Goal: Task Accomplishment & Management: Manage account settings

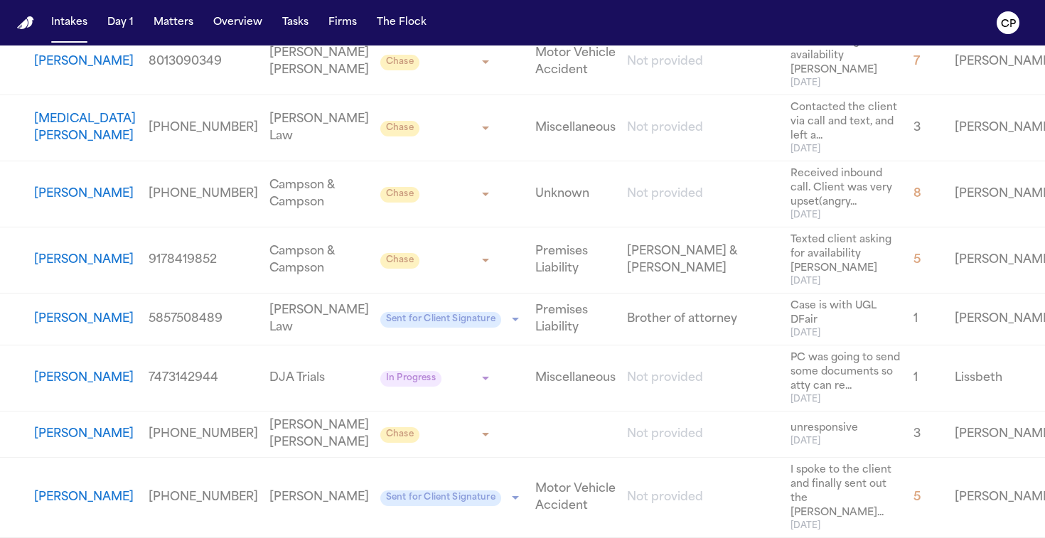
scroll to position [7750, 0]
click at [178, 18] on button "Matters" at bounding box center [173, 23] width 51 height 26
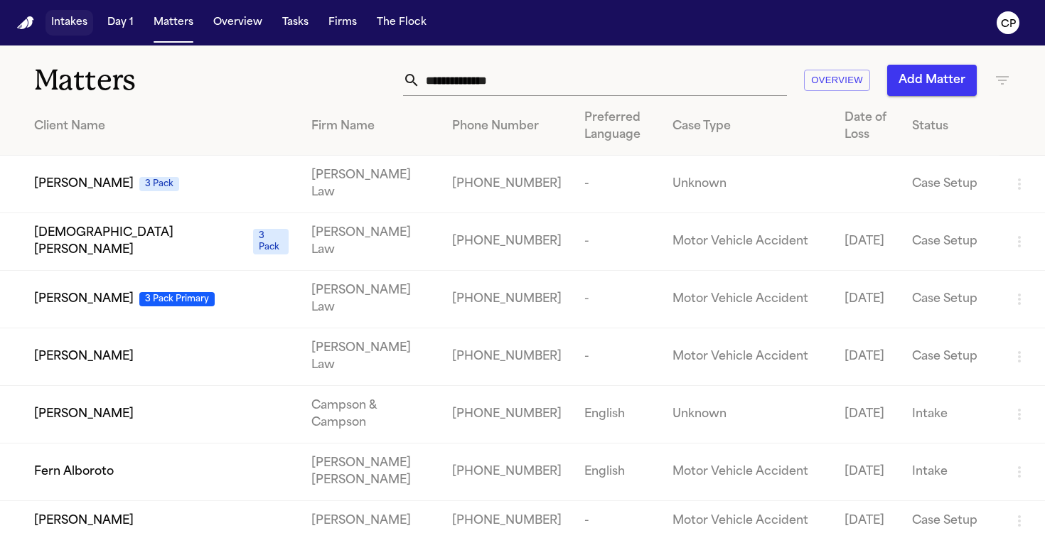
click at [70, 31] on button "Intakes" at bounding box center [69, 23] width 48 height 26
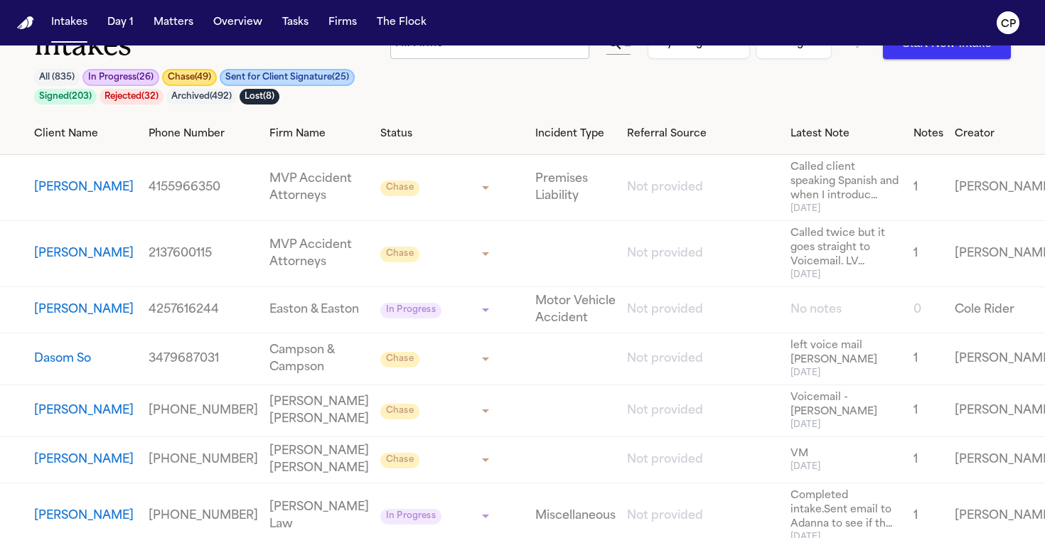
scroll to position [38, 0]
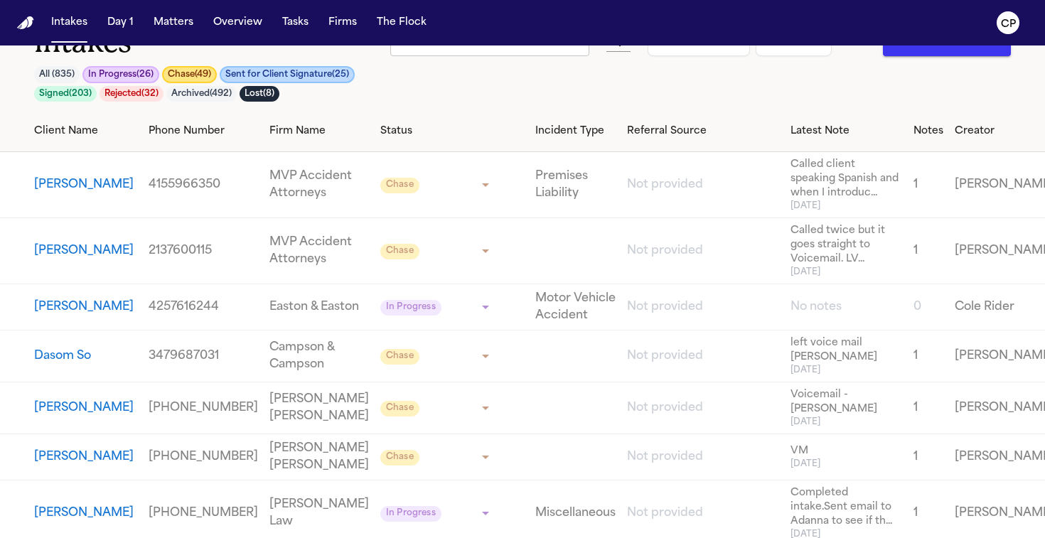
click at [180, 81] on button "Chase ( 49 )" at bounding box center [189, 74] width 55 height 17
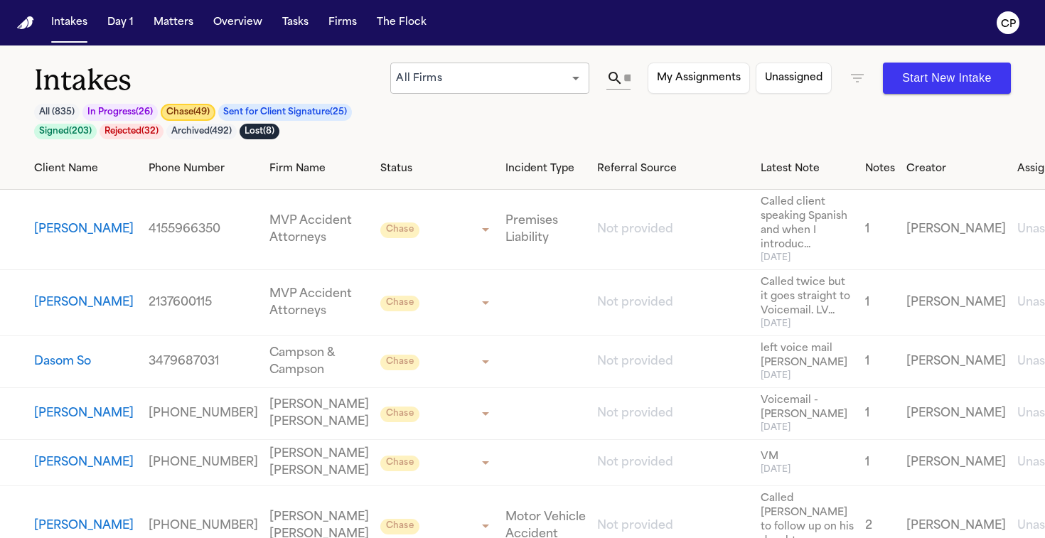
scroll to position [14, 0]
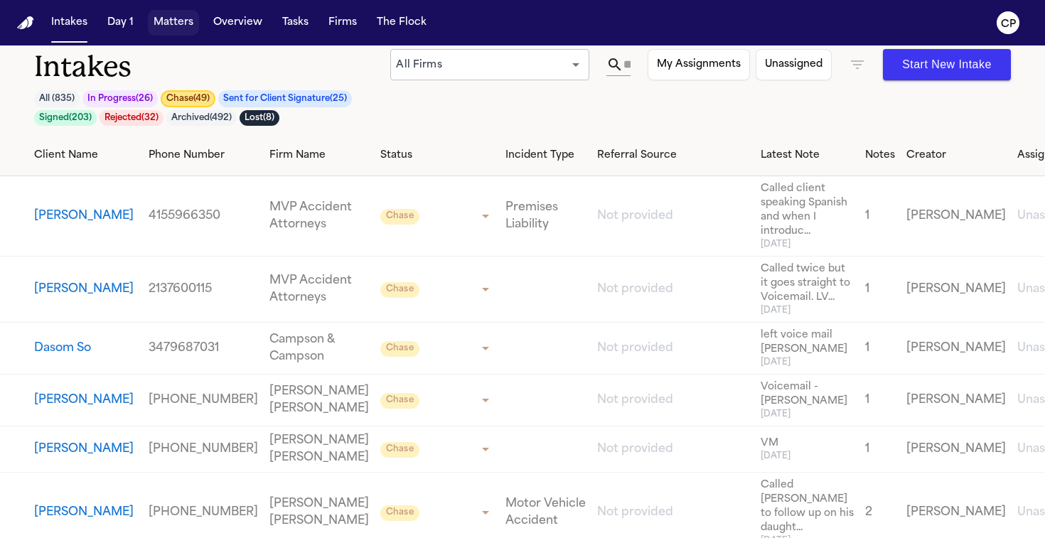
click at [163, 18] on button "Matters" at bounding box center [173, 23] width 51 height 26
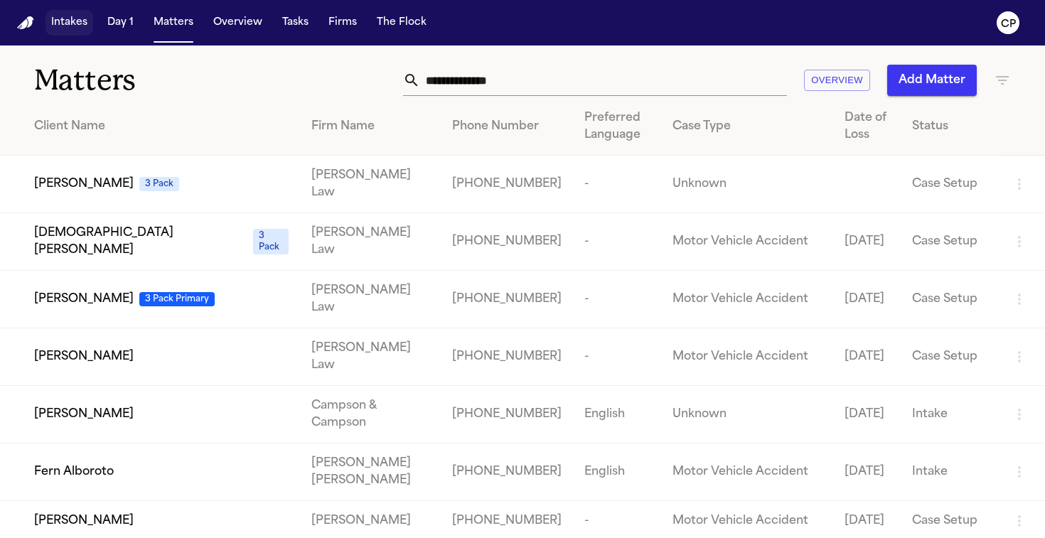
click at [72, 23] on button "Intakes" at bounding box center [69, 23] width 48 height 26
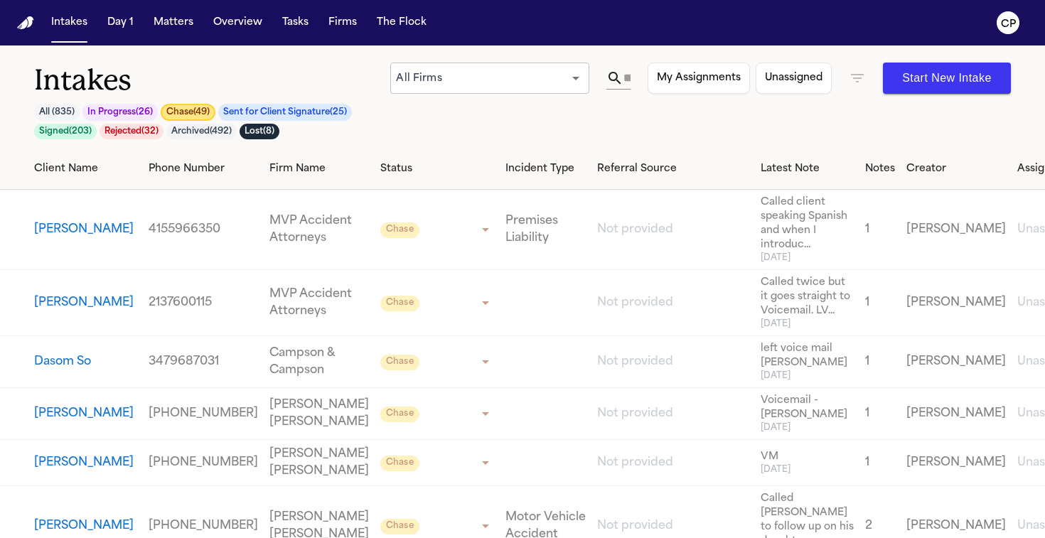
click at [185, 109] on button "Chase ( 49 )" at bounding box center [188, 112] width 55 height 17
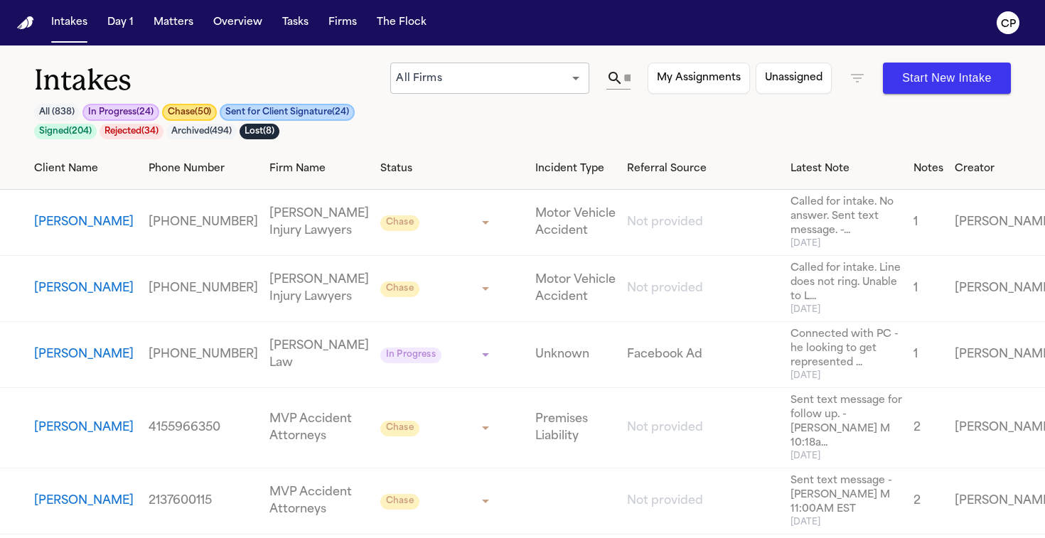
click at [182, 107] on button "Chase ( 50 )" at bounding box center [189, 112] width 55 height 17
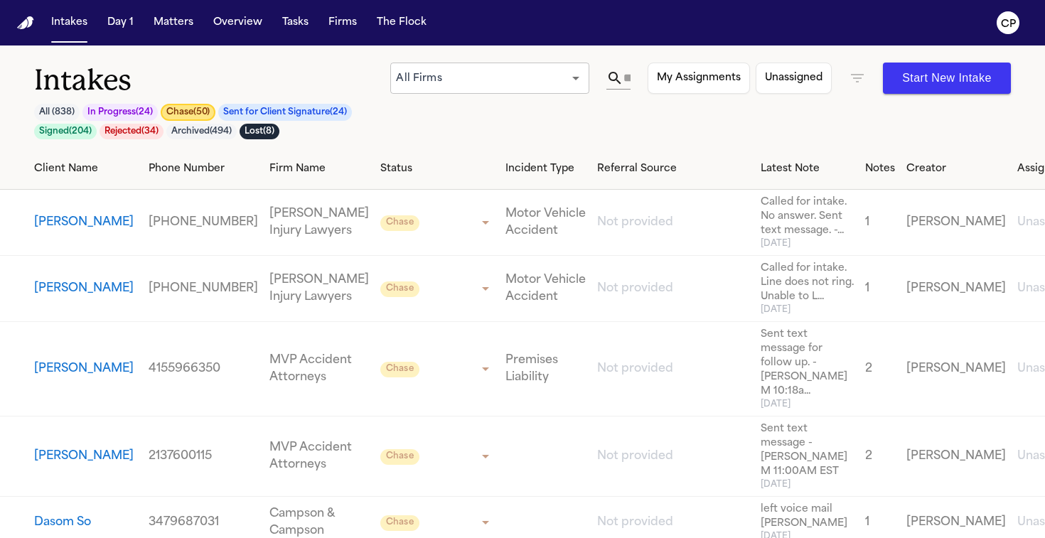
click at [53, 225] on button "[PERSON_NAME]" at bounding box center [83, 222] width 99 height 17
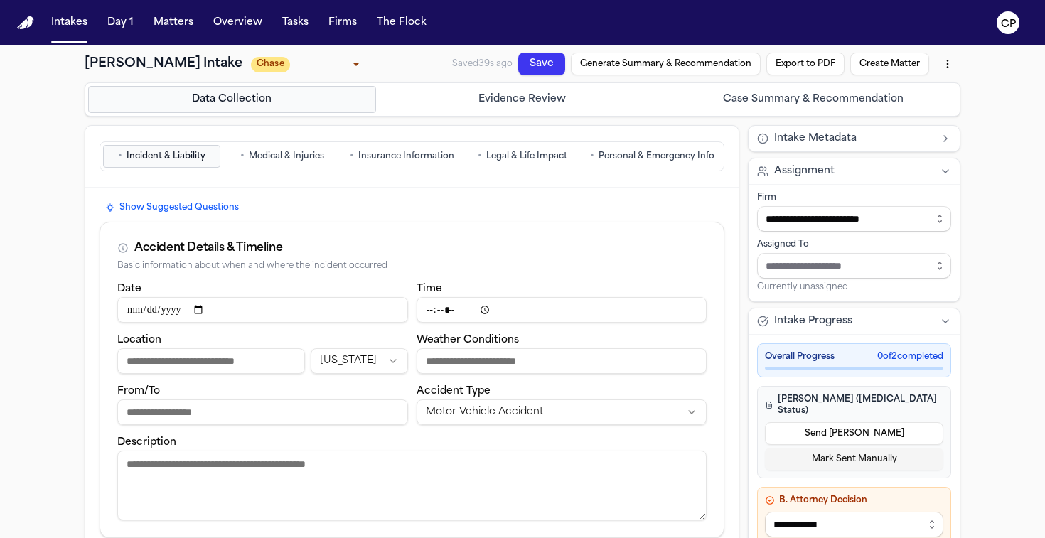
click at [649, 151] on span "Personal & Emergency Info" at bounding box center [656, 156] width 116 height 11
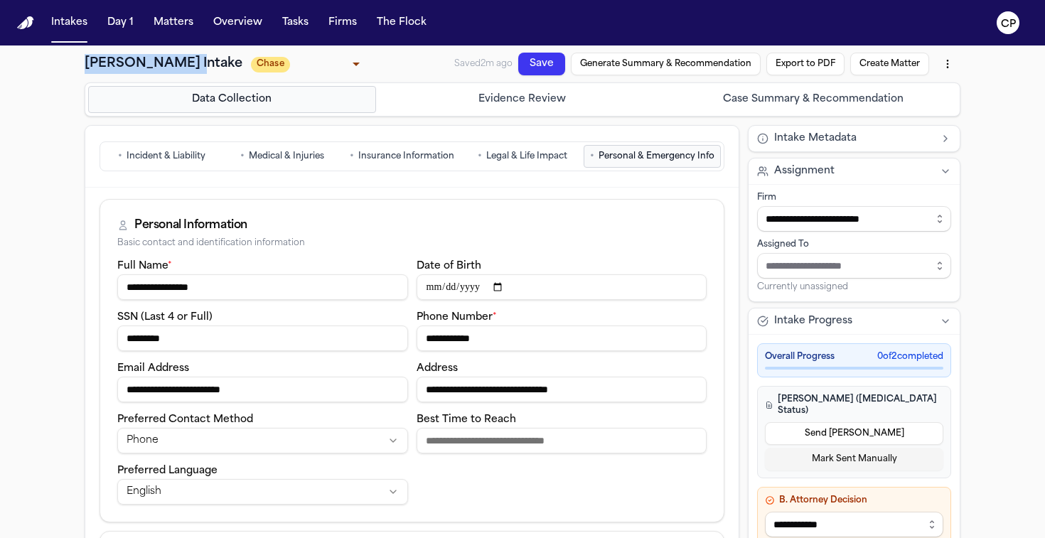
drag, startPoint x: 189, startPoint y: 63, endPoint x: 87, endPoint y: 68, distance: 102.4
click at [87, 68] on h1 "Rodderick Stutts Intake" at bounding box center [164, 64] width 158 height 20
copy h1 "Rodderick Stutts"
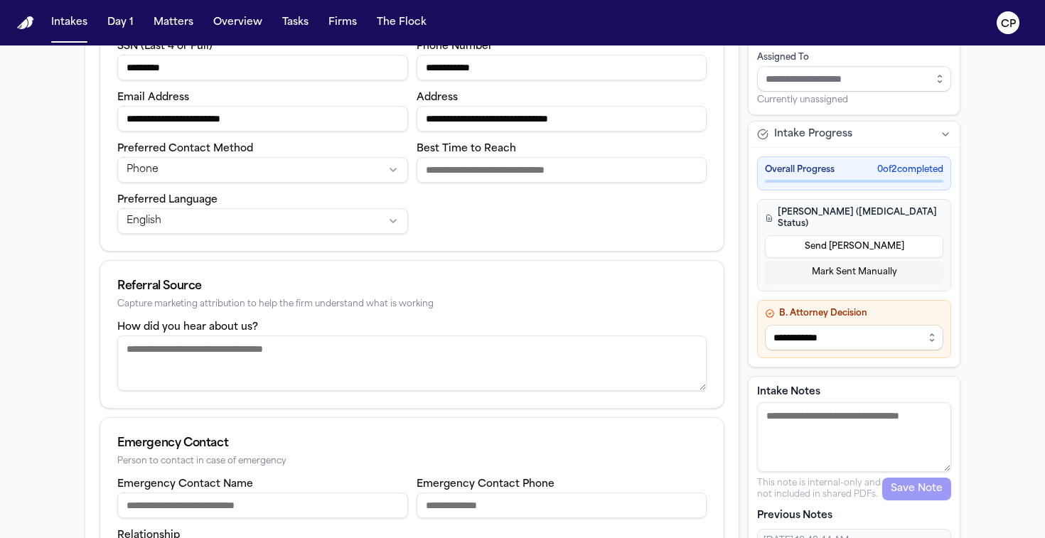
scroll to position [338, 0]
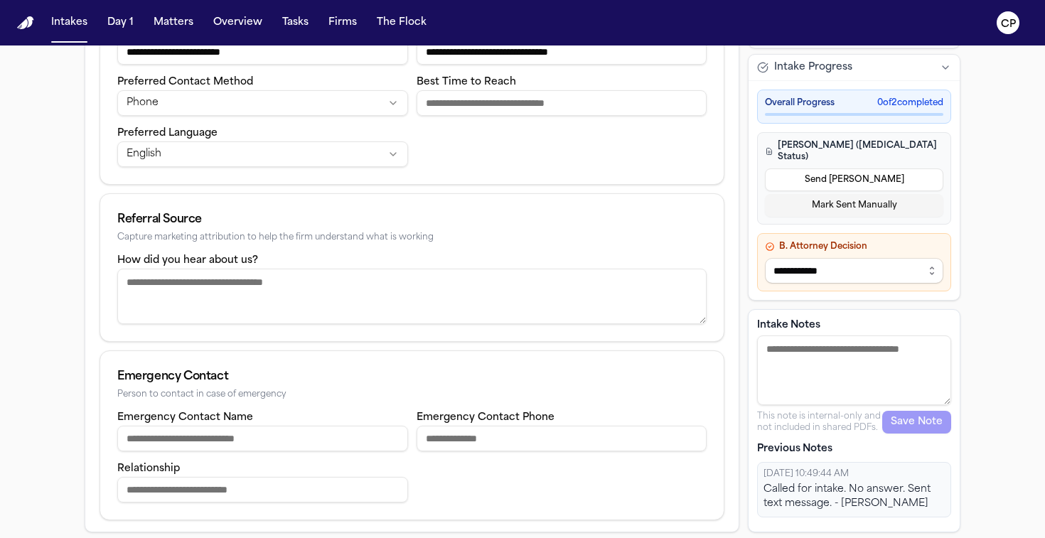
click at [788, 349] on textarea "Intake Notes" at bounding box center [854, 370] width 194 height 70
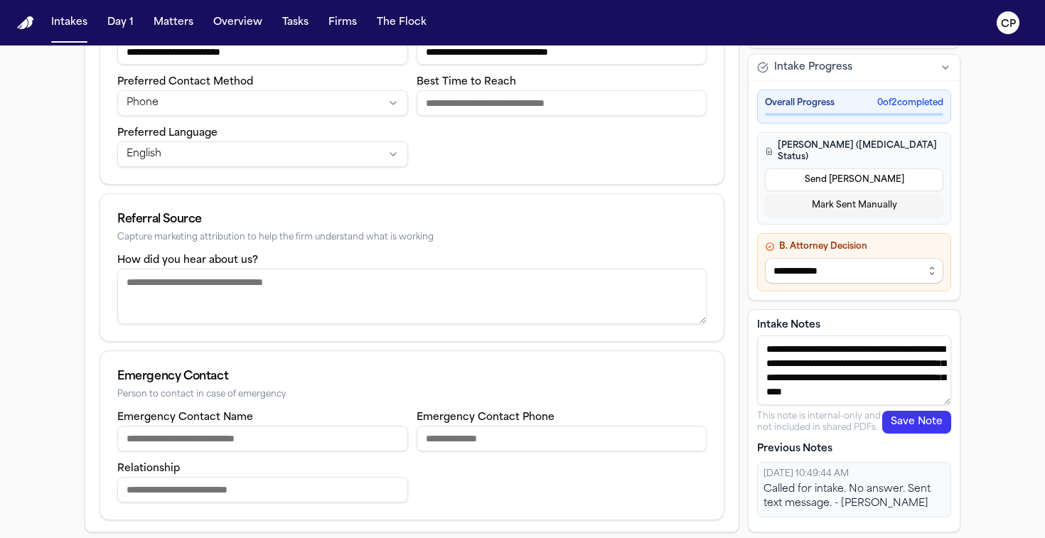
scroll to position [0, 0]
drag, startPoint x: 918, startPoint y: 399, endPoint x: 745, endPoint y: 341, distance: 182.7
click at [745, 341] on div "**********" at bounding box center [522, 160] width 875 height 745
type textarea "**********"
click at [911, 418] on button "Save Note" at bounding box center [916, 422] width 69 height 23
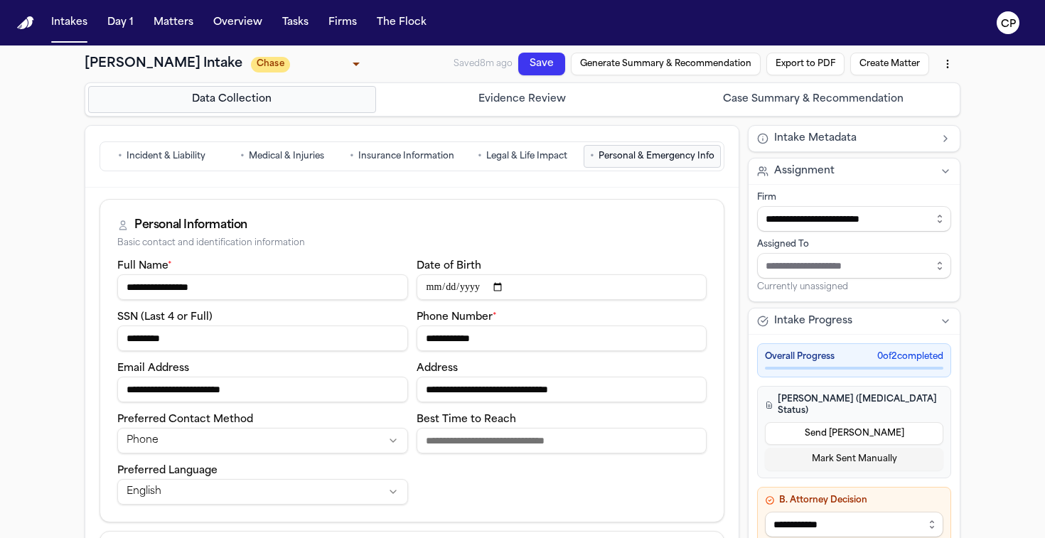
click at [522, 65] on button "Save" at bounding box center [541, 64] width 47 height 23
click at [85, 29] on button "Intakes" at bounding box center [69, 23] width 48 height 26
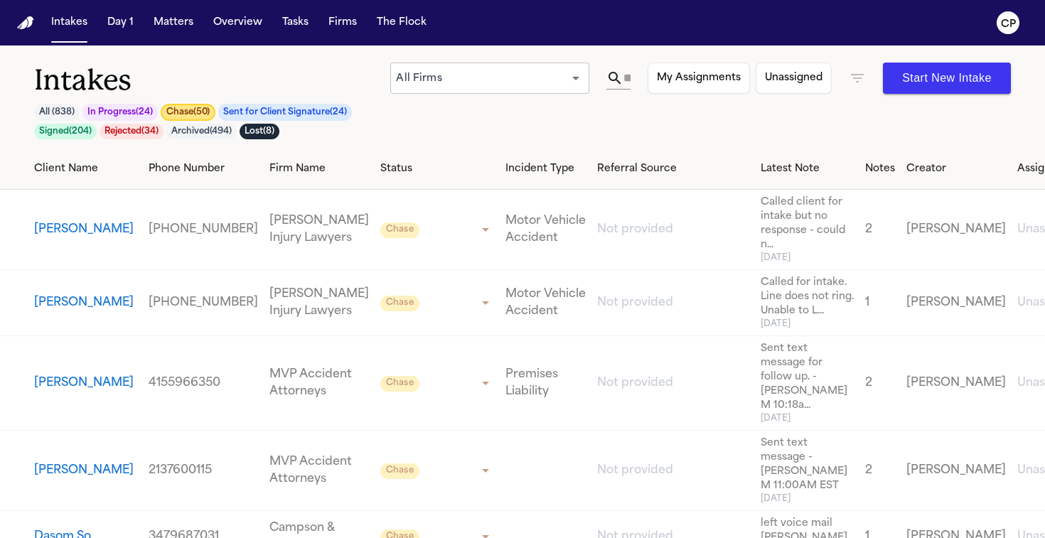
click at [73, 311] on button "Brandy Townsend" at bounding box center [83, 302] width 99 height 17
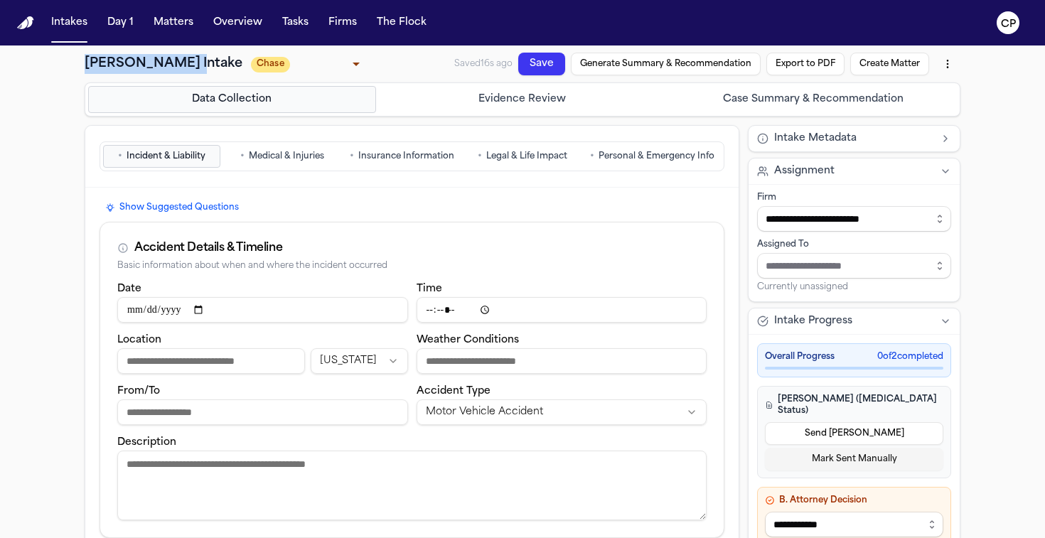
drag, startPoint x: 199, startPoint y: 67, endPoint x: 85, endPoint y: 68, distance: 114.4
click at [85, 68] on h1 "Brandy Townsend Intake" at bounding box center [164, 64] width 158 height 20
copy h1 "Brandy Townsend"
click at [76, 26] on button "Intakes" at bounding box center [69, 23] width 48 height 26
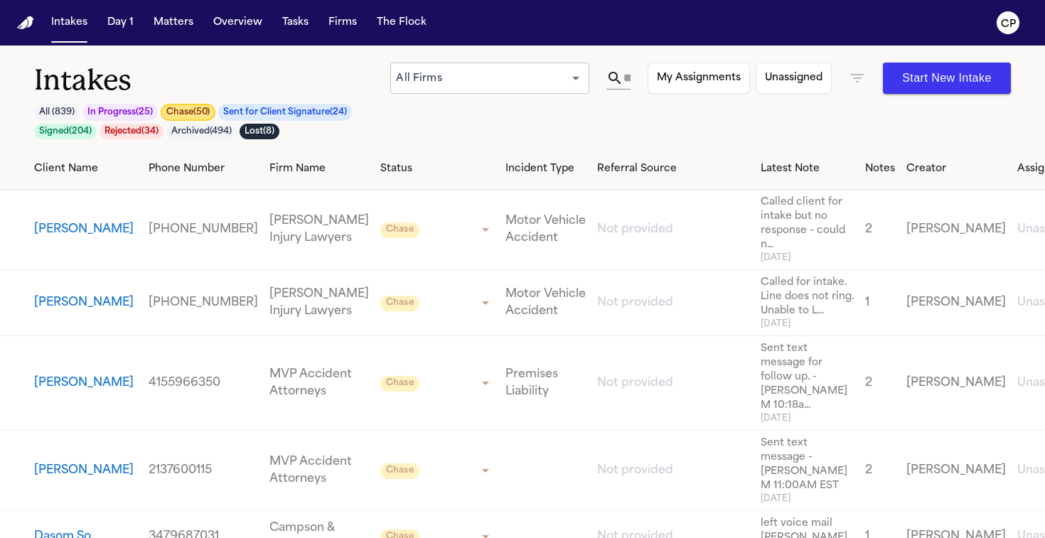
click at [65, 392] on button "[PERSON_NAME]" at bounding box center [83, 382] width 99 height 17
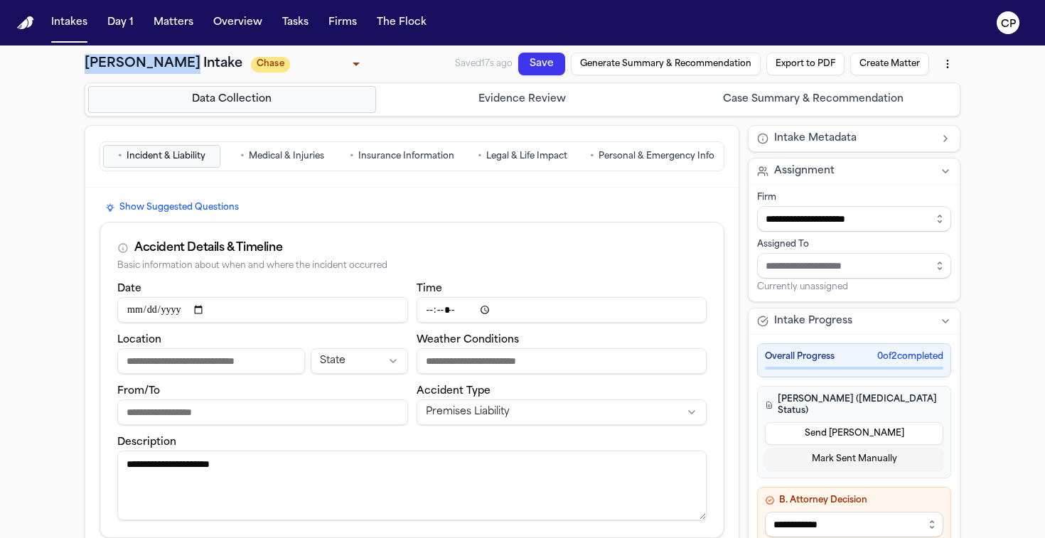
drag, startPoint x: 173, startPoint y: 65, endPoint x: 85, endPoint y: 72, distance: 89.1
click at [85, 72] on h1 "Manuel Torres Intake" at bounding box center [164, 64] width 158 height 20
copy h1 "[PERSON_NAME]"
